Goal: Task Accomplishment & Management: Use online tool/utility

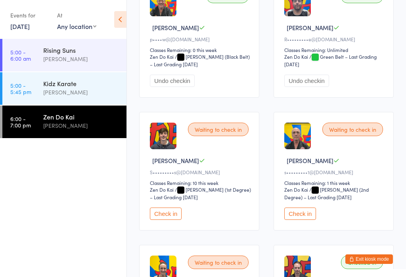
scroll to position [1224, 0]
click at [26, 26] on link "[DATE]" at bounding box center [19, 26] width 19 height 9
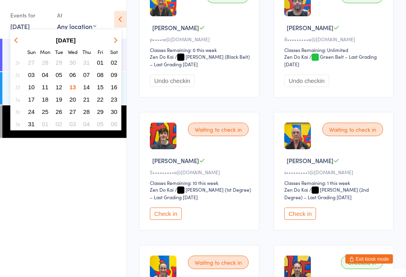
scroll to position [1224, 0]
click at [86, 88] on span "14" at bounding box center [86, 87] width 7 height 7
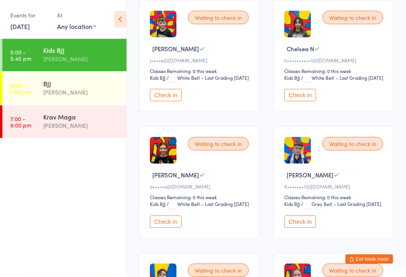
click at [310, 102] on button "Check in" at bounding box center [300, 95] width 32 height 12
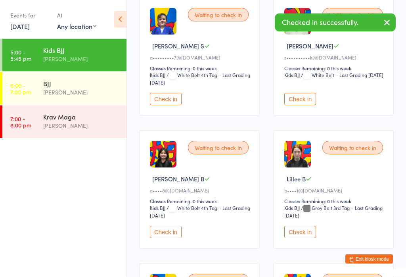
scroll to position [529, 0]
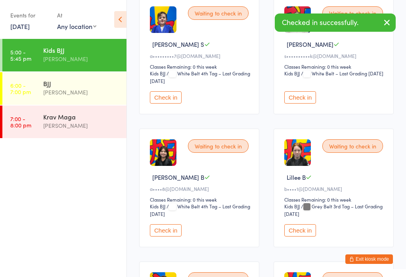
click at [303, 104] on button "Check in" at bounding box center [300, 97] width 32 height 12
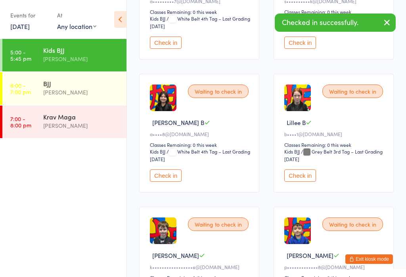
scroll to position [591, 0]
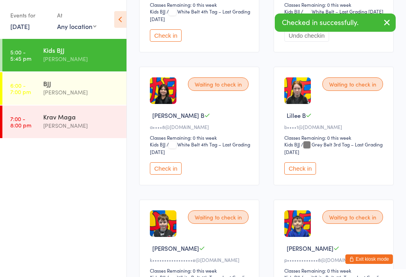
click at [168, 175] on button "Check in" at bounding box center [166, 168] width 32 height 12
click at [301, 175] on button "Check in" at bounding box center [300, 168] width 32 height 12
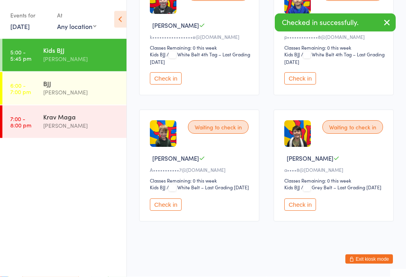
scroll to position [858, 0]
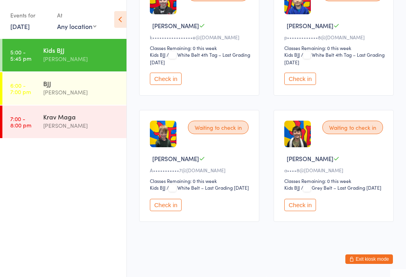
click at [301, 211] on button "Check in" at bounding box center [300, 205] width 32 height 12
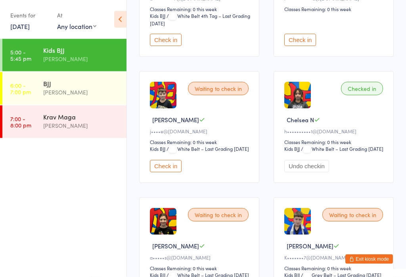
scroll to position [204, 0]
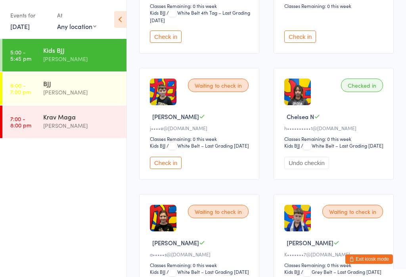
click at [174, 169] on button "Check in" at bounding box center [166, 163] width 32 height 12
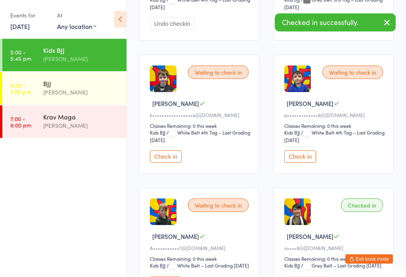
scroll to position [741, 0]
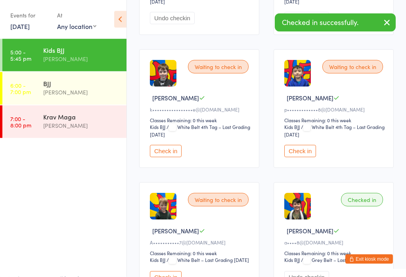
click at [302, 157] on button "Check in" at bounding box center [300, 151] width 32 height 12
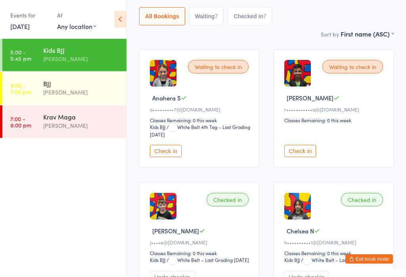
scroll to position [0, 0]
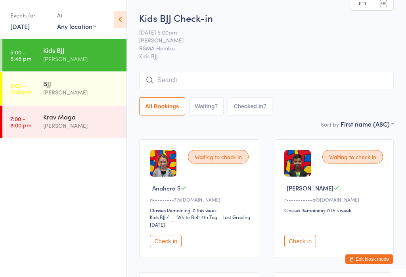
click at [234, 78] on input "search" at bounding box center [266, 80] width 255 height 18
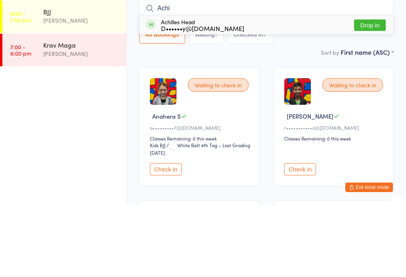
type input "Achi"
click at [367, 91] on button "Drop in" at bounding box center [370, 97] width 32 height 12
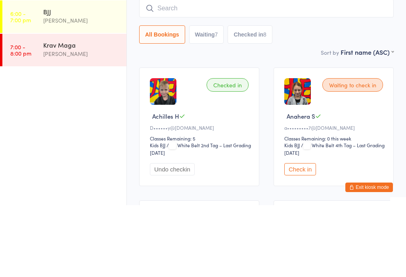
click at [330, 48] on div "Kids BJJ Check-in [DATE] 5:00pm [PERSON_NAME] RSMA Hombu Kids BJJ Manual search…" at bounding box center [266, 65] width 255 height 108
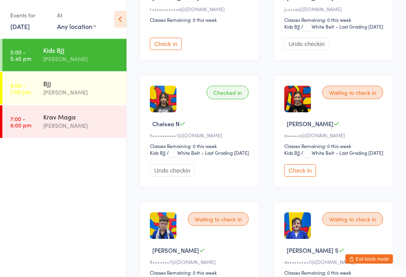
scroll to position [323, 0]
click at [311, 176] on button "Check in" at bounding box center [300, 170] width 32 height 12
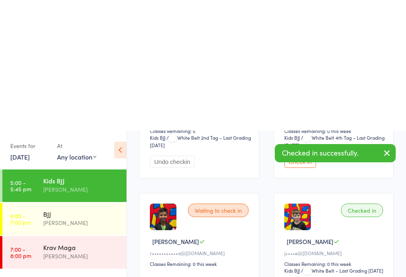
scroll to position [0, 0]
